Goal: Transaction & Acquisition: Purchase product/service

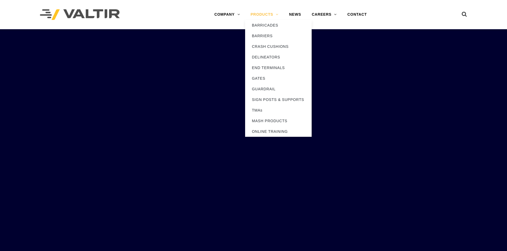
click at [262, 13] on link "PRODUCTS" at bounding box center [264, 14] width 39 height 11
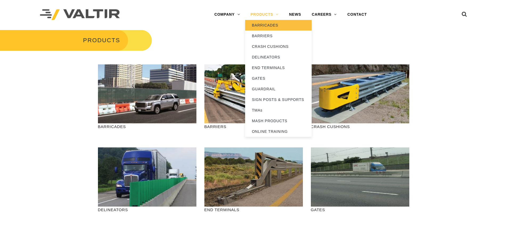
click at [273, 24] on link "BARRICADES" at bounding box center [278, 25] width 67 height 11
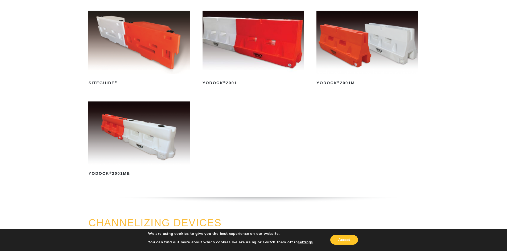
scroll to position [80, 0]
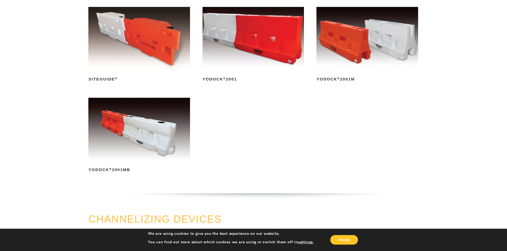
click at [135, 144] on img at bounding box center [138, 129] width 101 height 63
